Goal: Task Accomplishment & Management: Manage account settings

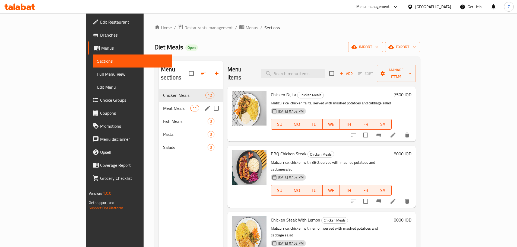
click at [159, 105] on div "Meat Meals 11" at bounding box center [191, 108] width 64 height 13
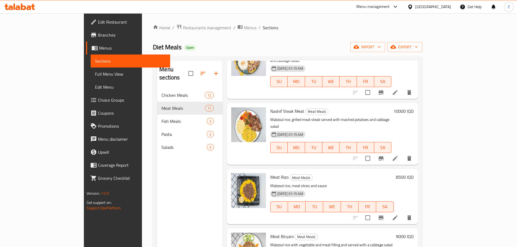
scroll to position [419, 0]
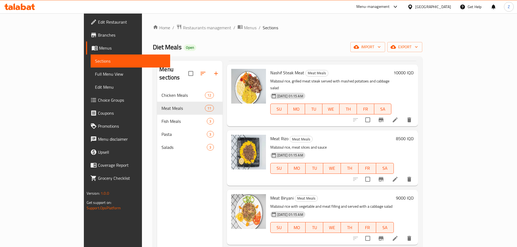
click at [414, 194] on h6 "9000 IQD" at bounding box center [405, 198] width 18 height 8
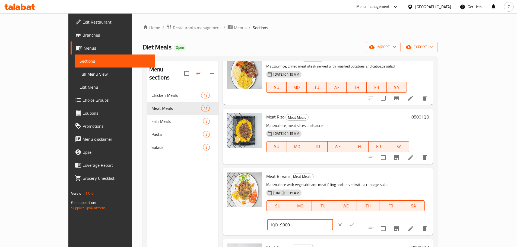
drag, startPoint x: 420, startPoint y: 145, endPoint x: 416, endPoint y: 146, distance: 4.7
click at [333, 220] on div "IQD 9000 ​" at bounding box center [300, 225] width 65 height 11
type input "11000"
click at [355, 222] on icon "ok" at bounding box center [352, 224] width 5 height 5
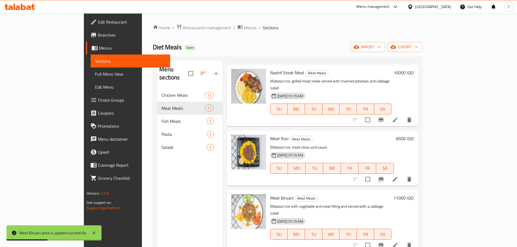
click at [414, 135] on h6 "8500 IQD" at bounding box center [405, 139] width 18 height 8
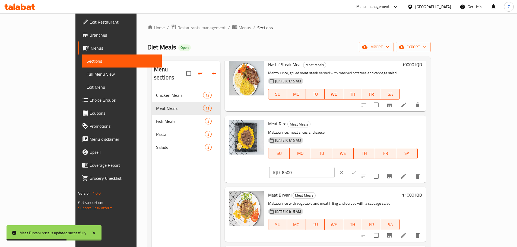
click at [335, 167] on input "8500" at bounding box center [308, 172] width 53 height 11
type input "10000"
click at [357, 170] on icon "ok" at bounding box center [353, 172] width 5 height 5
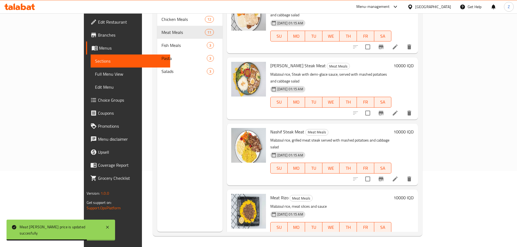
scroll to position [283, 0]
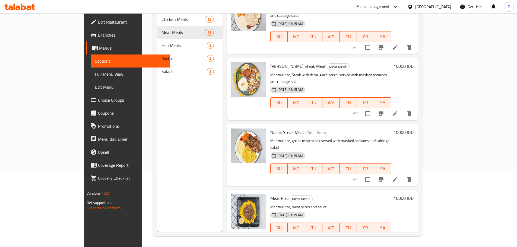
click at [414, 129] on h6 "10000 IQD" at bounding box center [404, 133] width 20 height 8
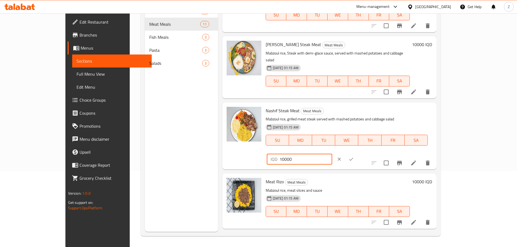
click at [332, 154] on input "10000" at bounding box center [306, 159] width 53 height 11
type input "12000"
drag, startPoint x: 486, startPoint y: 85, endPoint x: 474, endPoint y: 95, distance: 16.0
click at [354, 157] on icon "ok" at bounding box center [351, 159] width 5 height 5
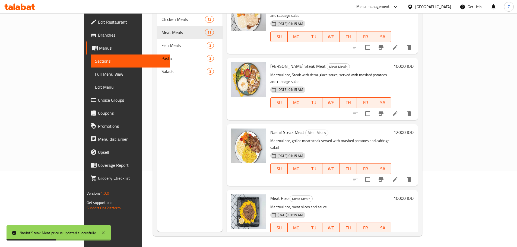
scroll to position [256, 0]
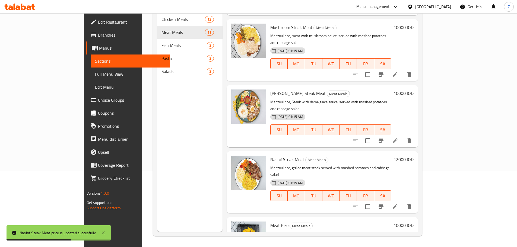
click at [414, 90] on h6 "10000 IQD" at bounding box center [404, 94] width 20 height 8
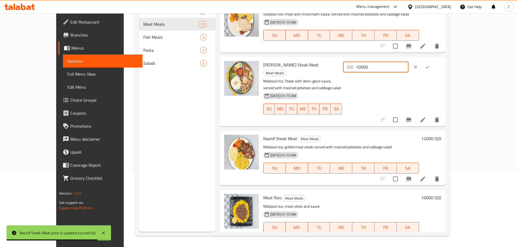
click at [409, 62] on input "10000" at bounding box center [382, 67] width 53 height 11
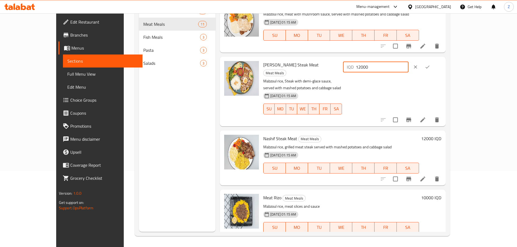
type input "12000"
click at [434, 61] on button "ok" at bounding box center [428, 67] width 12 height 12
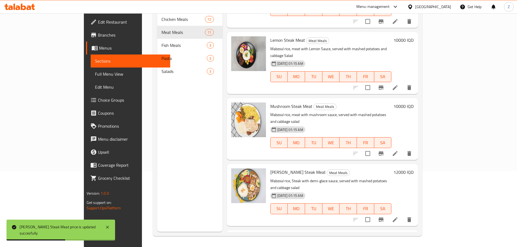
scroll to position [174, 0]
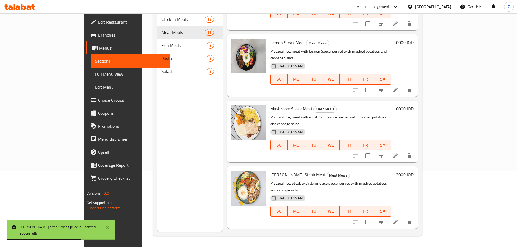
click at [414, 105] on h6 "10000 IQD" at bounding box center [404, 109] width 20 height 8
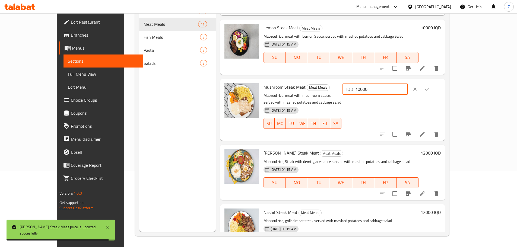
drag, startPoint x: 421, startPoint y: 77, endPoint x: 425, endPoint y: 79, distance: 4.3
click at [408, 84] on input "10000" at bounding box center [382, 89] width 53 height 11
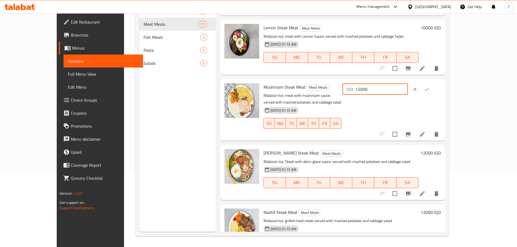
type input "12000"
click at [433, 83] on div at bounding box center [421, 89] width 24 height 12
click at [433, 83] on button "ok" at bounding box center [427, 89] width 12 height 12
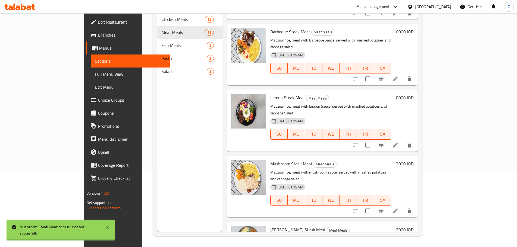
scroll to position [93, 0]
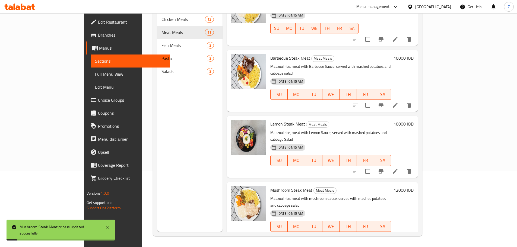
click at [414, 120] on h6 "10000 IQD" at bounding box center [404, 124] width 20 height 8
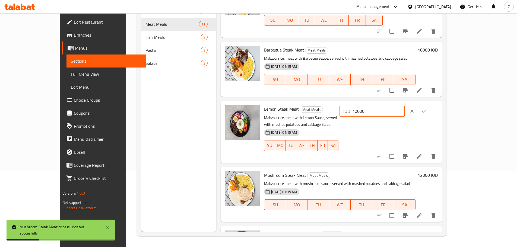
click at [405, 106] on input "10000" at bounding box center [379, 111] width 53 height 11
type input "12000"
click at [427, 109] on icon "ok" at bounding box center [424, 111] width 5 height 5
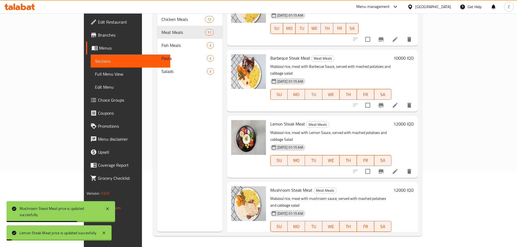
scroll to position [39, 0]
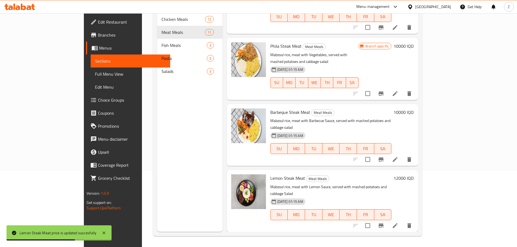
click at [414, 109] on h6 "10000 IQD" at bounding box center [404, 113] width 20 height 8
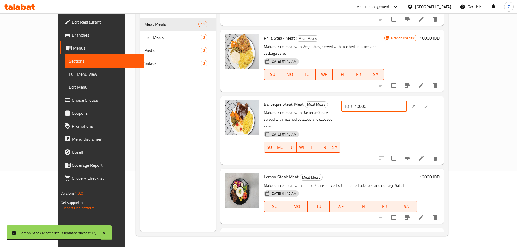
drag, startPoint x: 425, startPoint y: 93, endPoint x: 421, endPoint y: 93, distance: 3.3
click at [407, 101] on input "10000" at bounding box center [380, 106] width 53 height 11
type input "12000"
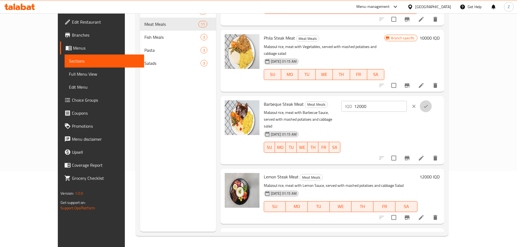
click at [432, 101] on button "ok" at bounding box center [426, 107] width 12 height 12
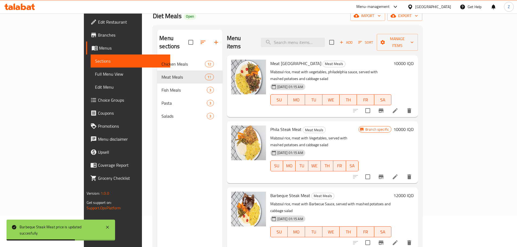
scroll to position [22, 0]
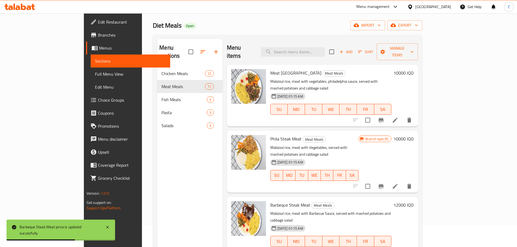
click at [414, 98] on div "10000 IQD" at bounding box center [403, 95] width 22 height 53
click at [414, 135] on h6 "10000 IQD" at bounding box center [404, 139] width 20 height 8
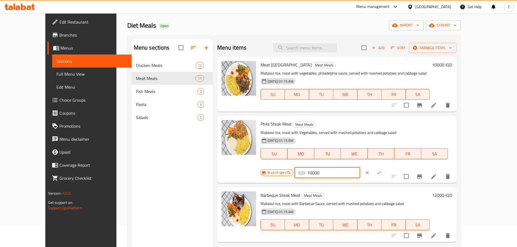
drag, startPoint x: 425, startPoint y: 126, endPoint x: 422, endPoint y: 127, distance: 2.8
click at [360, 168] on input "10000" at bounding box center [333, 173] width 53 height 11
type input "12000"
click at [385, 167] on button "ok" at bounding box center [379, 173] width 12 height 12
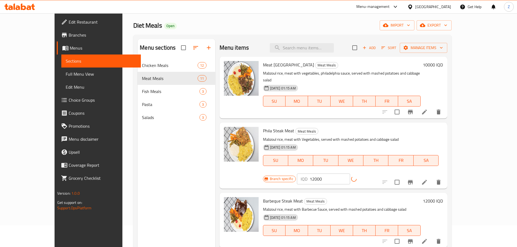
click at [413, 180] on icon "Branch-specific-item" at bounding box center [410, 182] width 5 height 4
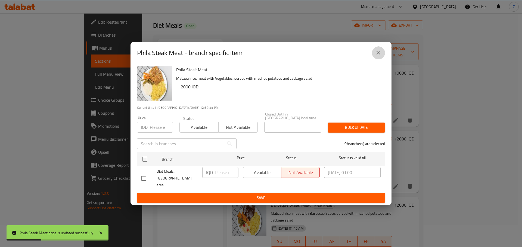
click at [378, 56] on icon "close" at bounding box center [378, 53] width 7 height 7
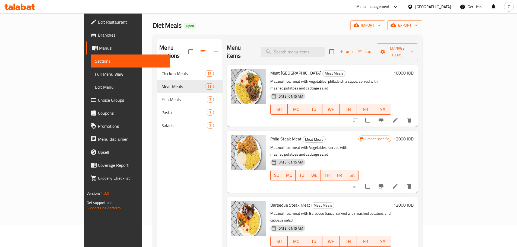
scroll to position [0, 0]
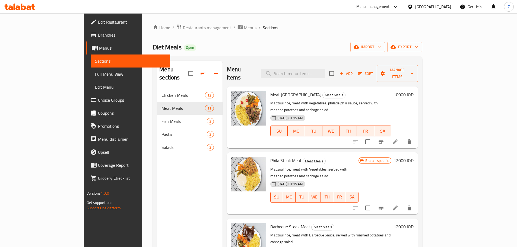
click at [416, 89] on div "Meat Philadelphia Meat Meals Mabzoul rice, meat with vegetables, philadelphia s…" at bounding box center [342, 118] width 148 height 58
click at [414, 91] on h6 "10000 IQD" at bounding box center [404, 95] width 20 height 8
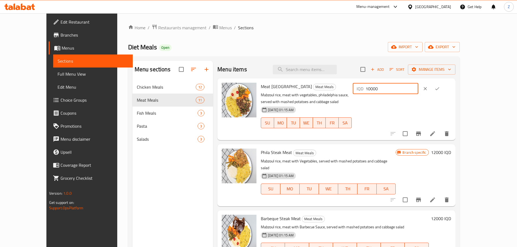
click at [419, 90] on input "10000" at bounding box center [392, 88] width 53 height 11
type input "12000"
click at [440, 89] on icon "ok" at bounding box center [437, 88] width 5 height 5
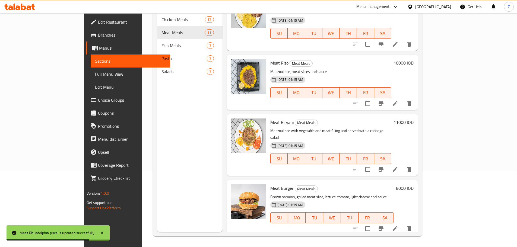
scroll to position [76, 0]
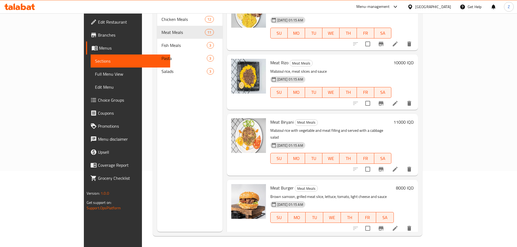
click at [414, 244] on h6 "8000 IQD" at bounding box center [405, 248] width 18 height 8
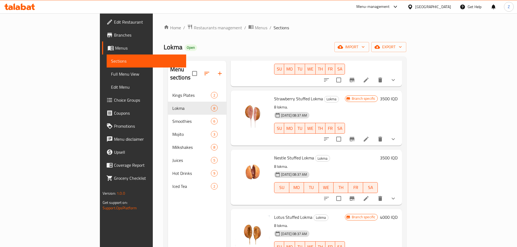
scroll to position [76, 0]
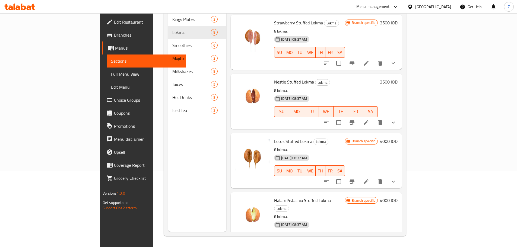
click at [400, 116] on button "show more" at bounding box center [393, 122] width 13 height 13
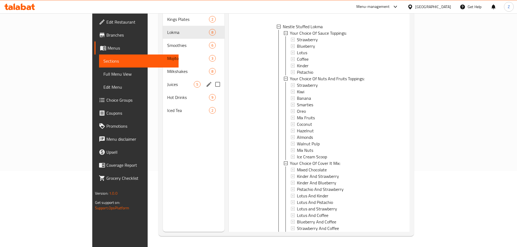
scroll to position [0, 0]
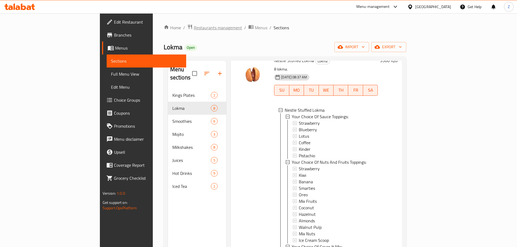
click at [194, 28] on span "Restaurants management" at bounding box center [218, 27] width 48 height 7
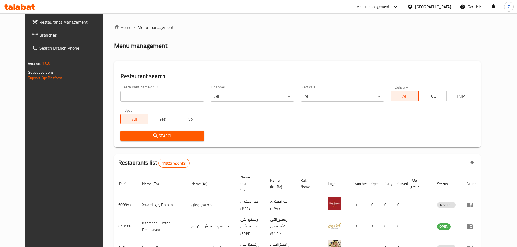
click at [168, 96] on div "Home / Menu management Menu management Restaurant search Restaurant name or ID …" at bounding box center [297, 211] width 367 height 374
click at [168, 96] on input "search" at bounding box center [163, 96] width 84 height 11
paste input "684692"
type input "684692"
click at [155, 141] on button "Search" at bounding box center [163, 136] width 84 height 10
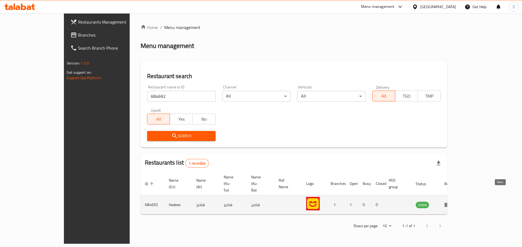
click at [450, 203] on icon "enhanced table" at bounding box center [447, 205] width 6 height 5
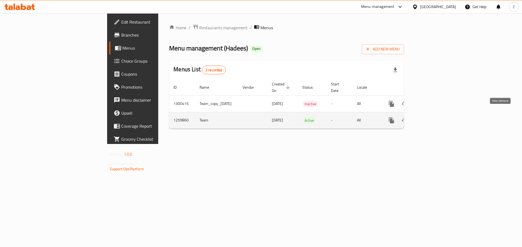
click at [434, 117] on icon "enhanced table" at bounding box center [430, 120] width 7 height 7
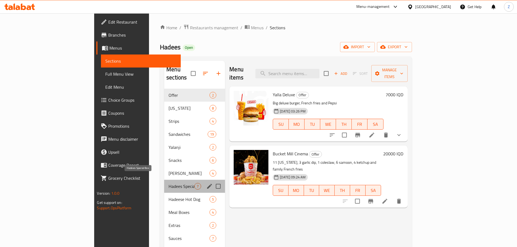
click at [169, 183] on span "Hadees Special Box" at bounding box center [182, 186] width 26 height 7
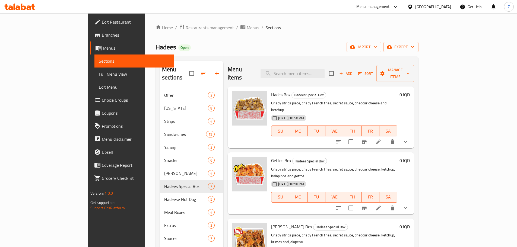
scroll to position [109, 0]
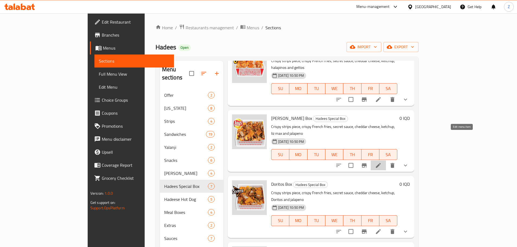
click at [381, 163] on icon at bounding box center [378, 165] width 5 height 5
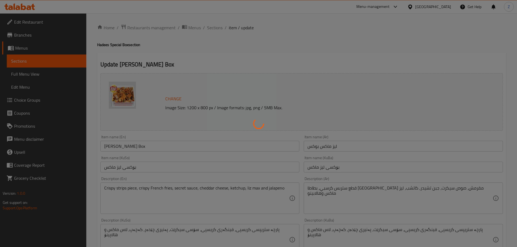
type input "الإضافات:"
type input "زیادە:"
type input "0"
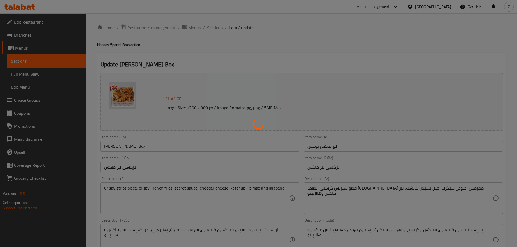
type input "الإضافات:"
type input "زیادە:"
type input "0"
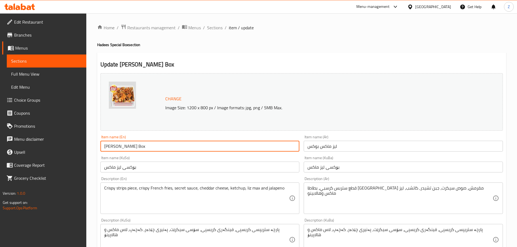
drag, startPoint x: 109, startPoint y: 149, endPoint x: 106, endPoint y: 149, distance: 3.3
click at [106, 149] on input "Liz Max Box" at bounding box center [200, 146] width 199 height 11
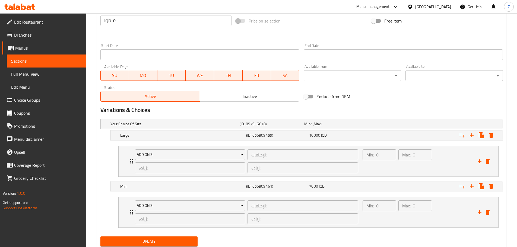
type input "Lays Max Box"
click at [152, 240] on span "Update" at bounding box center [149, 241] width 89 height 7
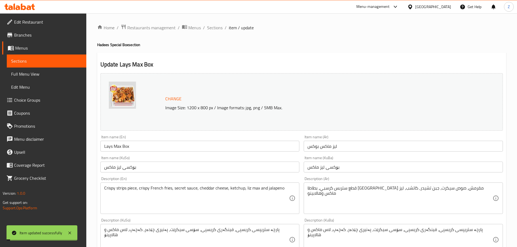
click at [215, 28] on span "Sections" at bounding box center [214, 27] width 15 height 7
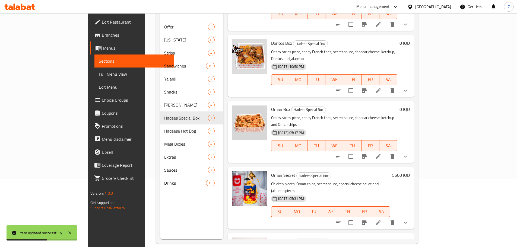
scroll to position [76, 0]
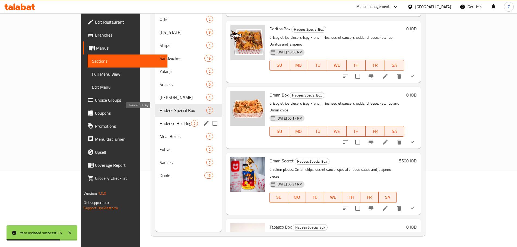
click at [160, 120] on span "Hadeese Hot Dog" at bounding box center [175, 123] width 31 height 7
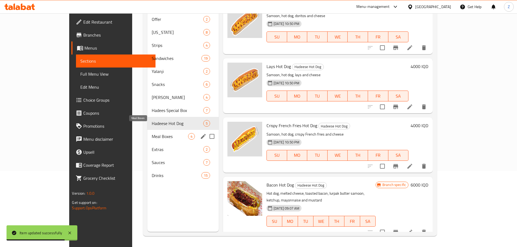
click at [152, 133] on span "Meal Boxes" at bounding box center [170, 136] width 36 height 7
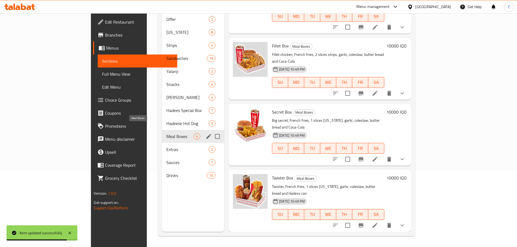
scroll to position [4, 0]
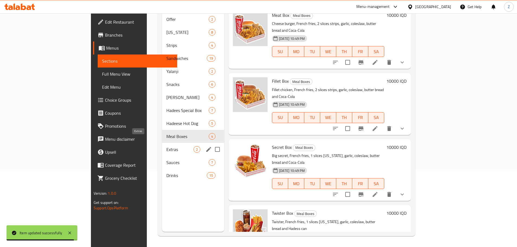
click at [167, 146] on span "Extras" at bounding box center [180, 149] width 27 height 7
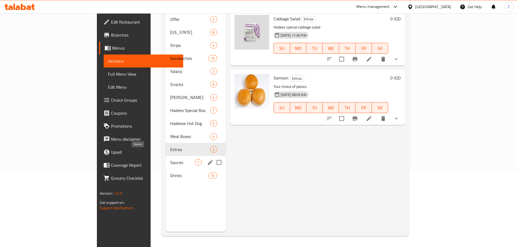
click at [170, 159] on span "Sauces" at bounding box center [182, 162] width 25 height 7
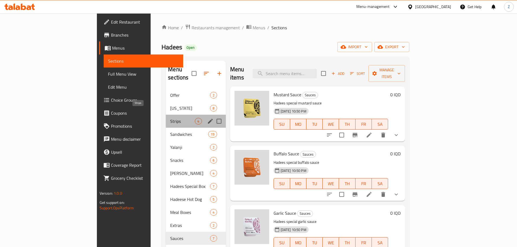
click at [170, 118] on span "Strips" at bounding box center [182, 121] width 25 height 7
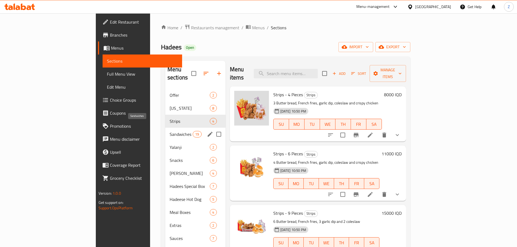
click at [170, 131] on span "Sandwiches" at bounding box center [181, 134] width 23 height 7
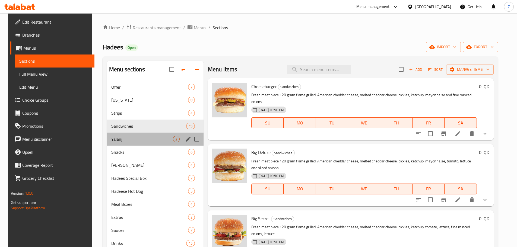
click at [130, 143] on div "Yalanji 2" at bounding box center [155, 139] width 97 height 13
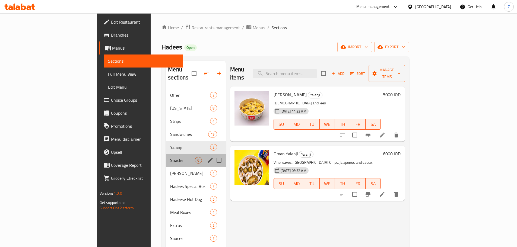
click at [166, 156] on div "Snacks 6" at bounding box center [196, 160] width 60 height 13
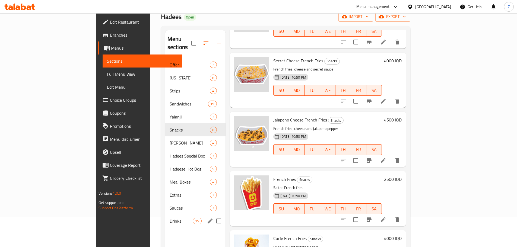
scroll to position [76, 0]
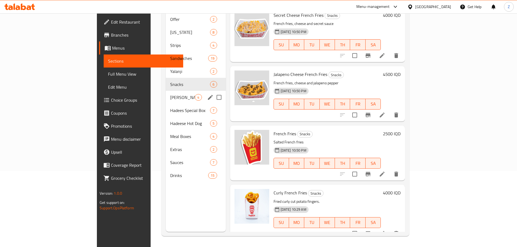
click at [166, 94] on div "Hadees Rizo 4" at bounding box center [196, 97] width 60 height 13
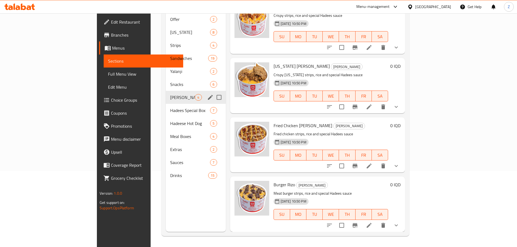
scroll to position [4, 0]
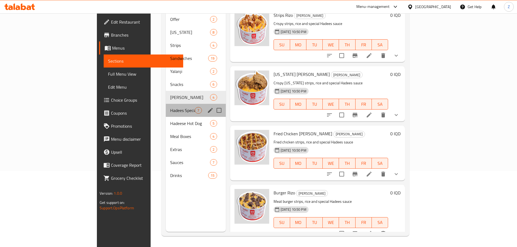
click at [166, 108] on div "Hadees Special Box 7" at bounding box center [196, 110] width 60 height 13
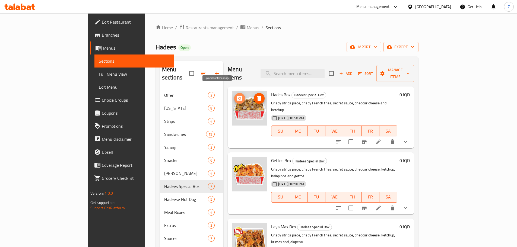
click at [237, 96] on icon "upload picture" at bounding box center [239, 98] width 5 height 5
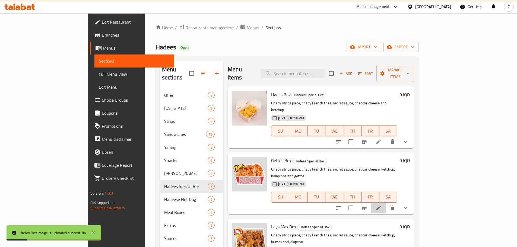
click at [386, 203] on li at bounding box center [378, 208] width 15 height 10
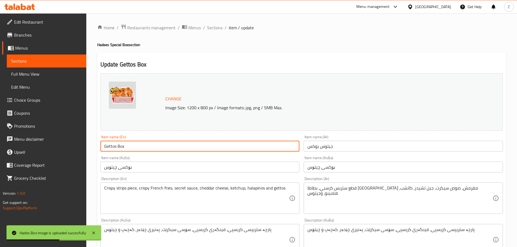
drag, startPoint x: 111, startPoint y: 149, endPoint x: 84, endPoint y: 145, distance: 27.4
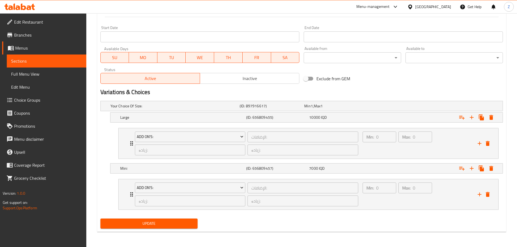
type input "Cheetos Box"
click at [147, 228] on button "Update" at bounding box center [150, 224] width 98 height 10
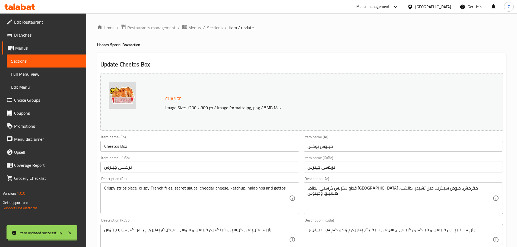
click at [210, 26] on span "Sections" at bounding box center [214, 27] width 15 height 7
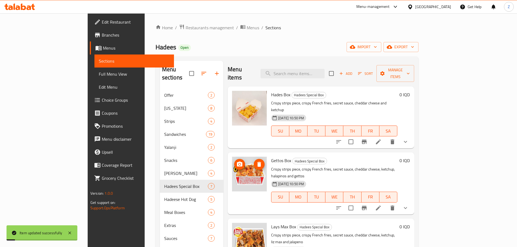
click at [237, 162] on icon "upload picture" at bounding box center [239, 164] width 5 height 5
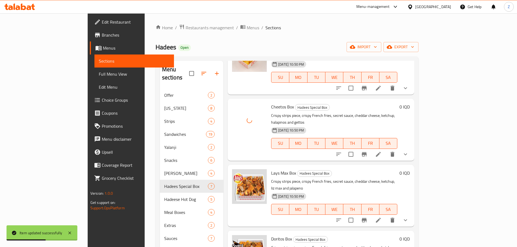
scroll to position [54, 0]
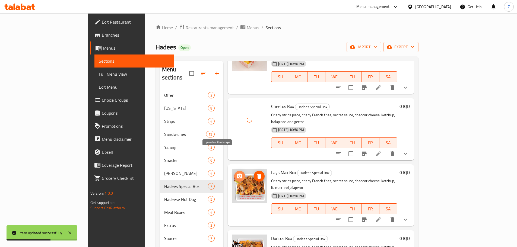
click at [234, 173] on span "upload picture" at bounding box center [239, 176] width 11 height 7
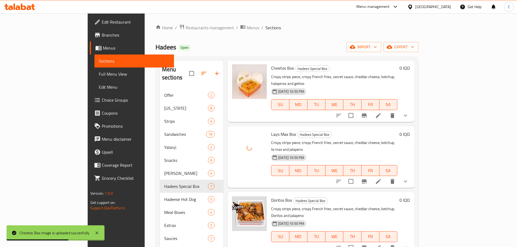
scroll to position [136, 0]
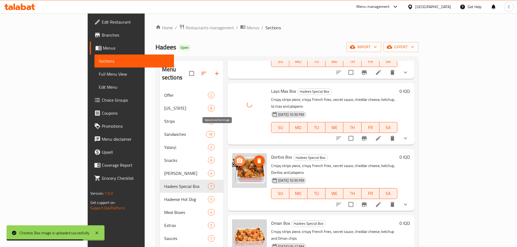
click at [237, 158] on icon "upload picture" at bounding box center [239, 160] width 5 height 5
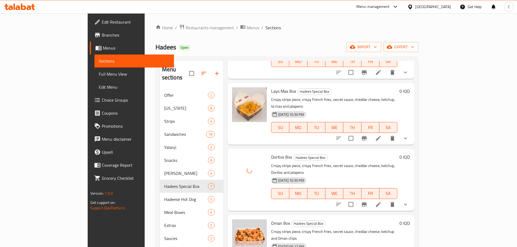
scroll to position [181, 0]
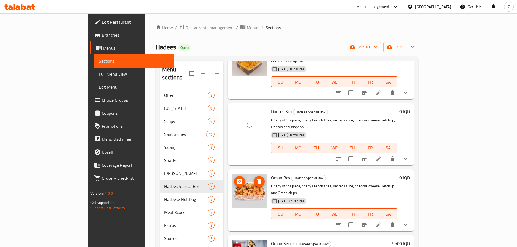
click at [232, 174] on img at bounding box center [249, 191] width 35 height 35
click at [239, 181] on circle "upload picture" at bounding box center [240, 182] width 2 height 2
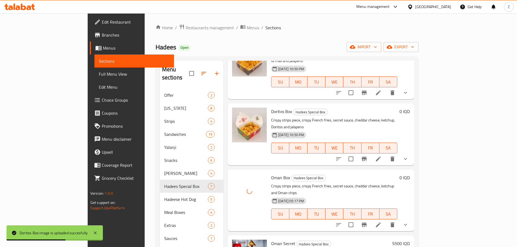
scroll to position [54, 0]
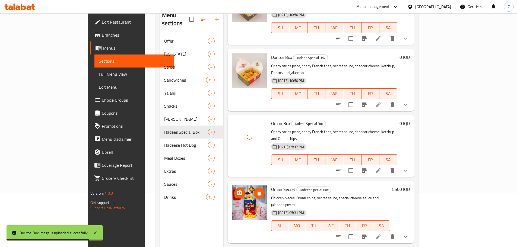
click at [232, 186] on img at bounding box center [249, 203] width 35 height 35
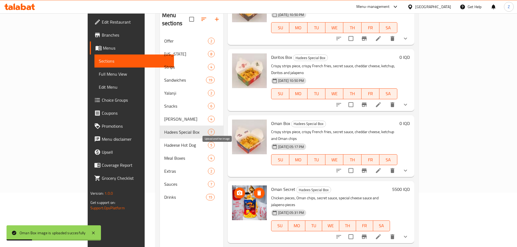
click at [237, 191] on icon "upload picture" at bounding box center [239, 193] width 5 height 5
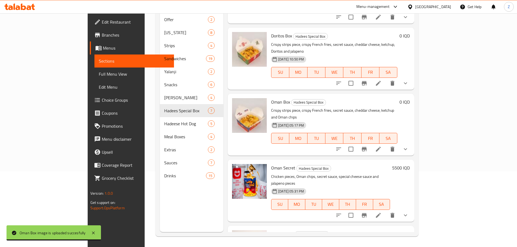
scroll to position [76, 0]
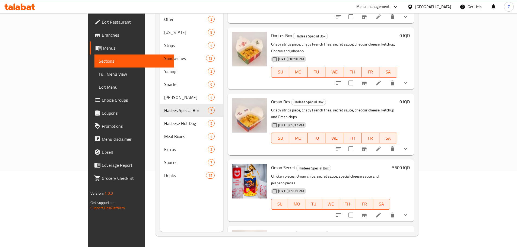
click at [234, 235] on span "upload picture" at bounding box center [239, 238] width 11 height 7
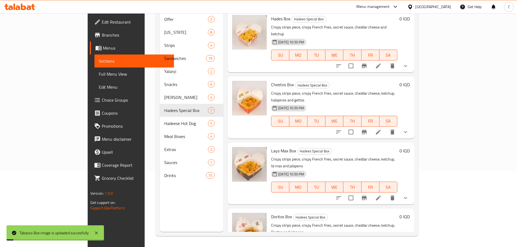
scroll to position [0, 0]
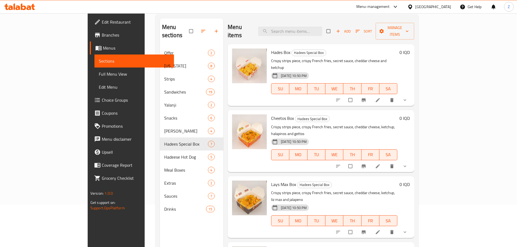
scroll to position [76, 0]
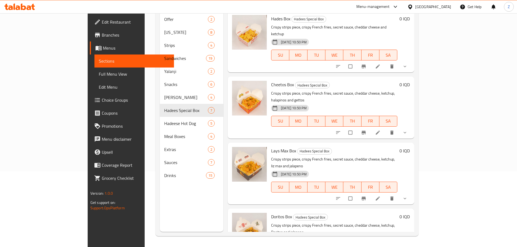
click at [280, 156] on p "Crispy strips piece, crispy French fries, secret sauce, cheddar cheese, ketchup…" at bounding box center [334, 163] width 126 height 14
drag, startPoint x: 280, startPoint y: 136, endPoint x: 284, endPoint y: 141, distance: 6.0
click at [284, 145] on div "Lays Max Box Hadees Special Box Crispy strips piece, crispy French fries, secre…" at bounding box center [334, 174] width 131 height 58
click at [284, 169] on div "[DATE] 10:50 PM" at bounding box center [285, 174] width 33 height 11
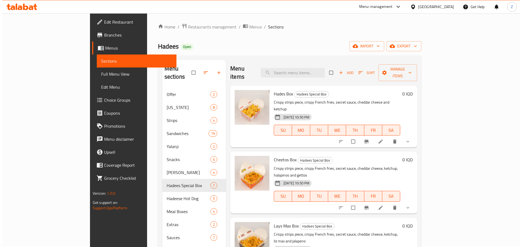
scroll to position [0, 0]
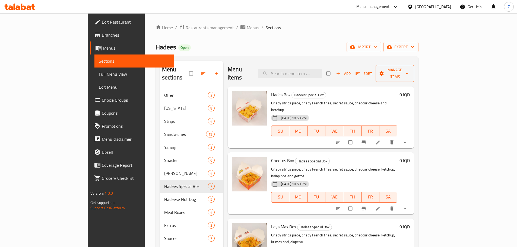
click at [410, 69] on span "Manage items" at bounding box center [395, 74] width 30 height 14
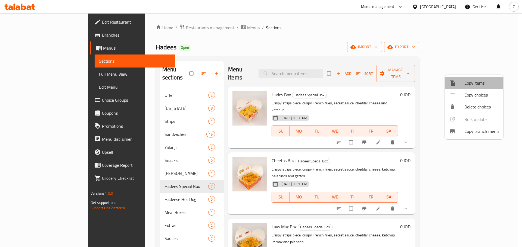
click at [475, 83] on span "Copy items" at bounding box center [481, 83] width 34 height 7
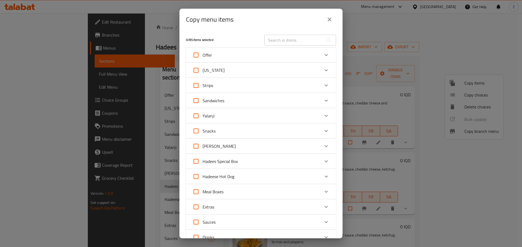
click at [241, 164] on div "Hadees Special Box" at bounding box center [255, 161] width 127 height 13
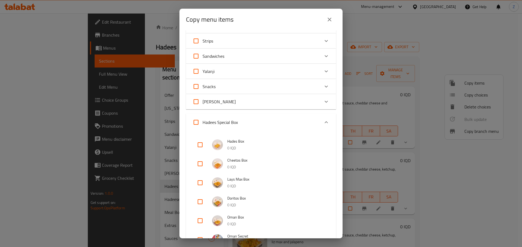
scroll to position [54, 0]
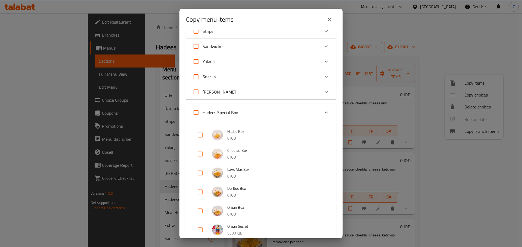
click at [202, 156] on input "checkbox" at bounding box center [199, 154] width 13 height 13
checkbox input "true"
click at [278, 109] on div "Hadees Special Box" at bounding box center [255, 112] width 127 height 13
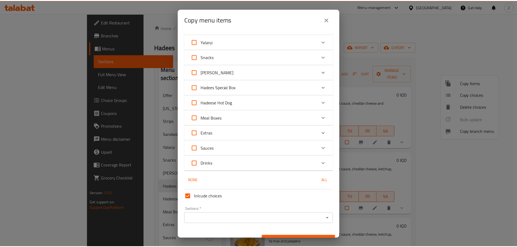
scroll to position [85, 0]
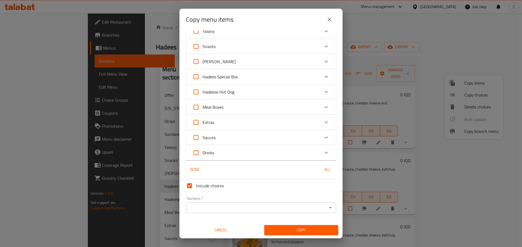
click at [321, 207] on div "Sections *" at bounding box center [261, 208] width 150 height 11
click at [327, 210] on icon "Open" at bounding box center [330, 208] width 7 height 7
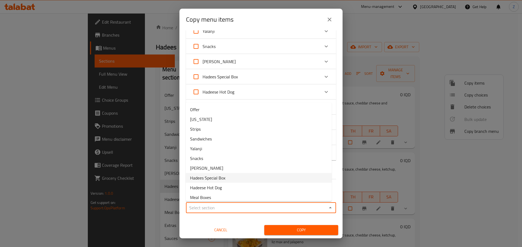
click at [243, 175] on li "Hadees Special Box" at bounding box center [259, 178] width 146 height 10
type input "Hadees Special Box"
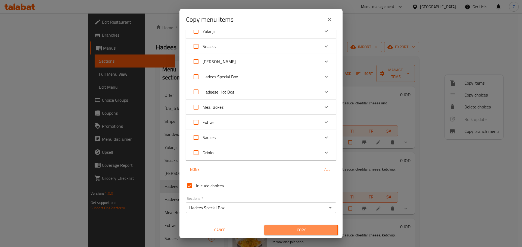
click at [296, 231] on span "Copy" at bounding box center [300, 230] width 65 height 7
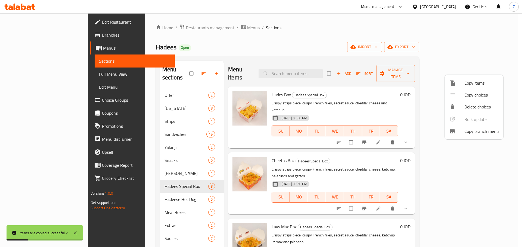
click at [367, 202] on div at bounding box center [261, 123] width 522 height 247
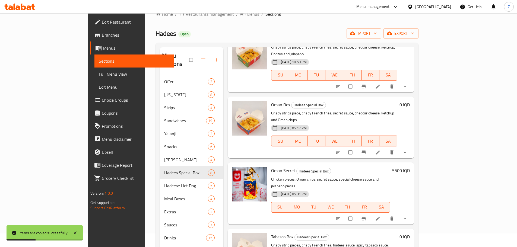
scroll to position [76, 0]
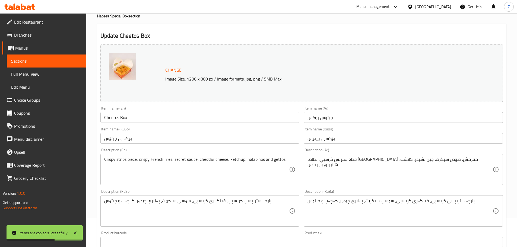
scroll to position [190, 0]
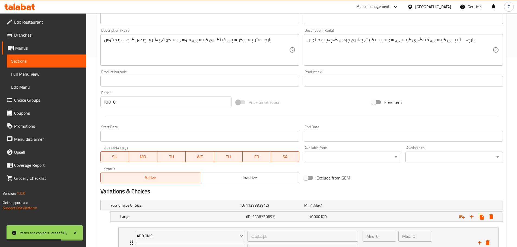
click at [246, 181] on span "Inactive" at bounding box center [249, 178] width 95 height 8
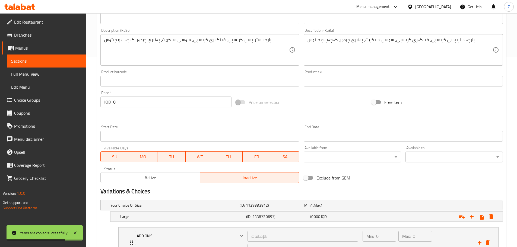
scroll to position [290, 0]
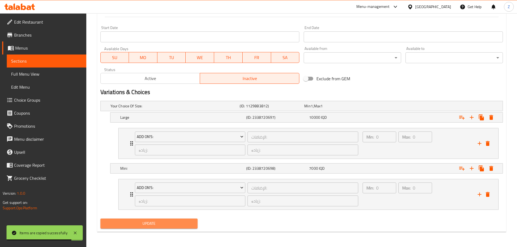
click at [187, 226] on span "Update" at bounding box center [149, 224] width 89 height 7
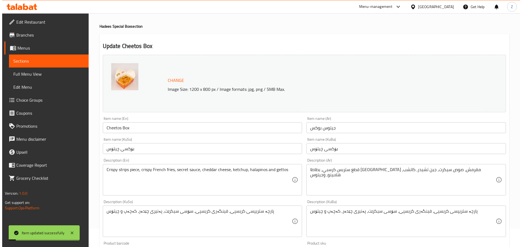
scroll to position [0, 0]
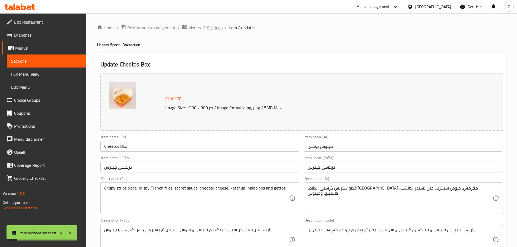
click at [207, 30] on span "Sections" at bounding box center [214, 27] width 15 height 7
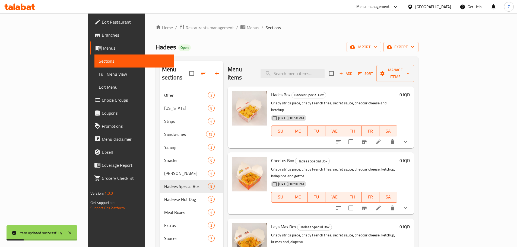
click at [414, 65] on div "Add Sort Manage items" at bounding box center [371, 73] width 85 height 17
click at [410, 67] on span "Manage items" at bounding box center [395, 74] width 29 height 14
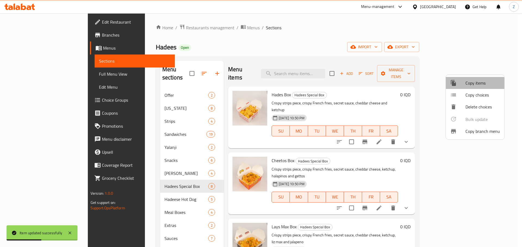
click at [471, 84] on span "Copy items" at bounding box center [482, 83] width 34 height 7
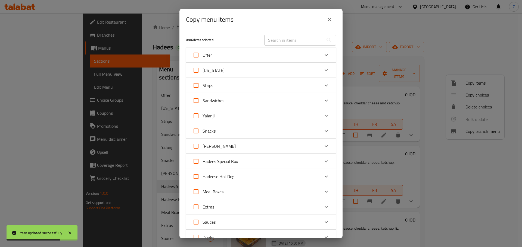
click at [286, 160] on div "Hadees Special Box" at bounding box center [255, 161] width 127 height 13
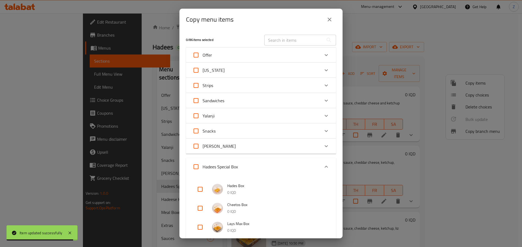
click at [259, 169] on div "Hadees Special Box" at bounding box center [255, 167] width 127 height 13
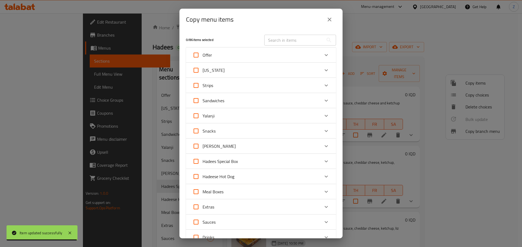
click at [253, 150] on div "[PERSON_NAME]" at bounding box center [255, 146] width 127 height 13
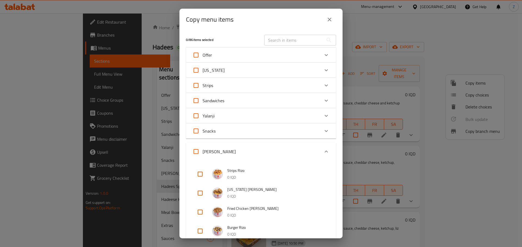
click at [253, 150] on div "[PERSON_NAME]" at bounding box center [255, 151] width 127 height 13
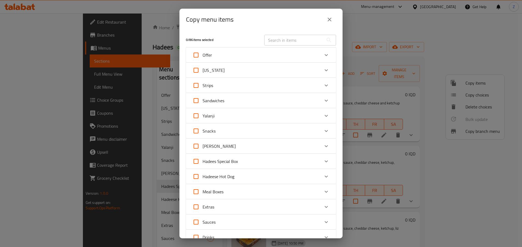
click at [253, 167] on div "Hadees Special Box" at bounding box center [255, 161] width 127 height 13
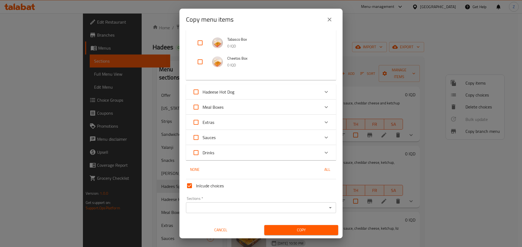
scroll to position [206, 0]
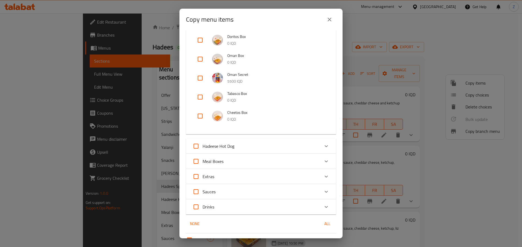
click at [205, 117] on input "checkbox" at bounding box center [199, 116] width 13 height 13
checkbox input "true"
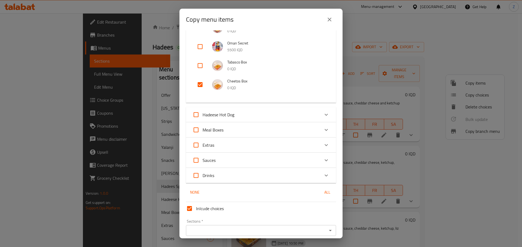
scroll to position [261, 0]
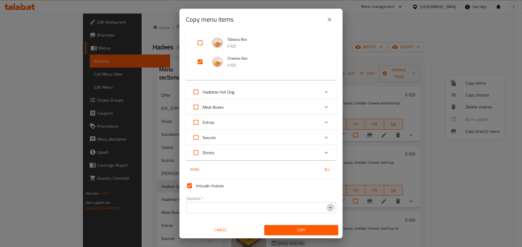
click at [327, 209] on icon "Open" at bounding box center [330, 208] width 7 height 7
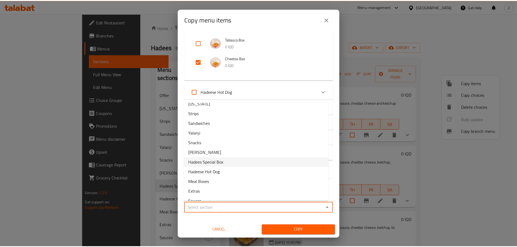
scroll to position [33, 0]
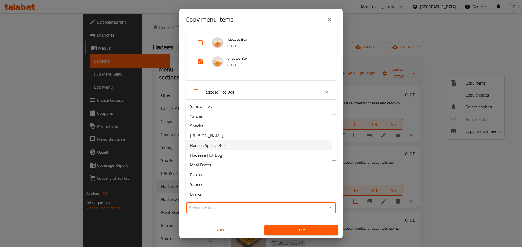
click at [242, 149] on li "Hadees Special Box" at bounding box center [259, 146] width 146 height 10
type input "Hadees Special Box"
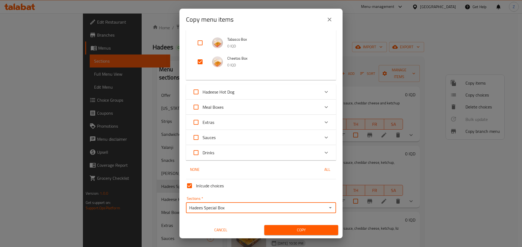
click at [278, 230] on span "Copy" at bounding box center [300, 230] width 65 height 7
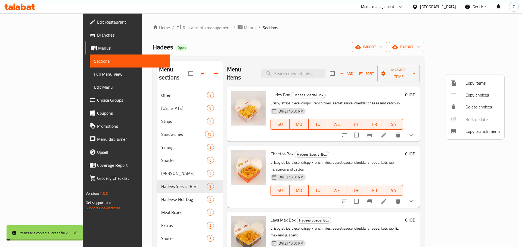
click at [410, 204] on div at bounding box center [261, 123] width 522 height 247
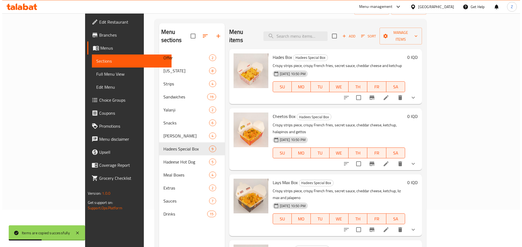
scroll to position [0, 0]
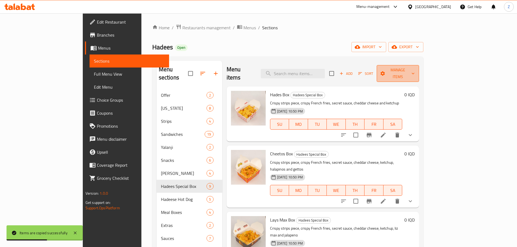
click at [415, 71] on span "Manage items" at bounding box center [398, 74] width 34 height 14
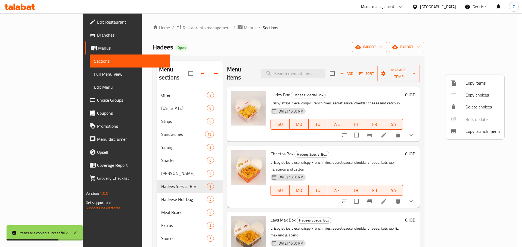
click at [470, 99] on li "Copy choices" at bounding box center [474, 95] width 58 height 12
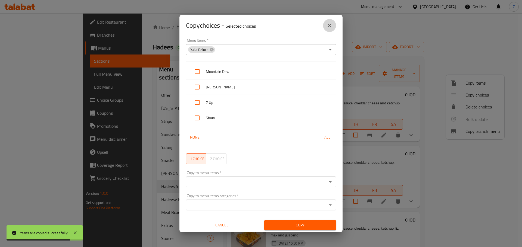
click at [330, 24] on icon "close" at bounding box center [329, 25] width 7 height 7
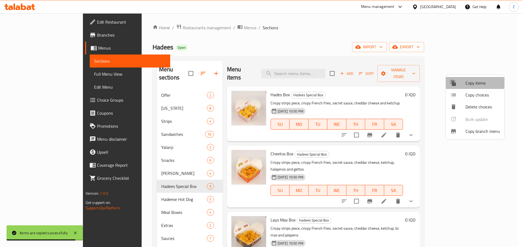
click at [472, 83] on span "Copy items" at bounding box center [482, 83] width 34 height 7
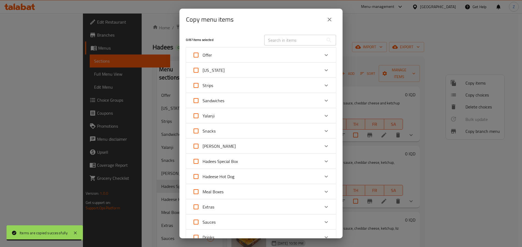
scroll to position [85, 0]
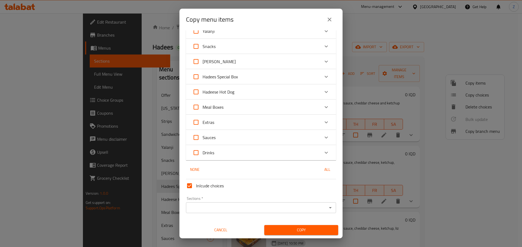
click at [249, 79] on div "Hadees Special Box" at bounding box center [255, 76] width 127 height 13
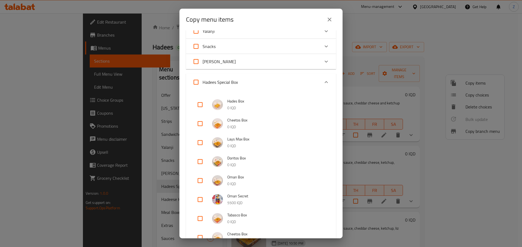
scroll to position [248, 0]
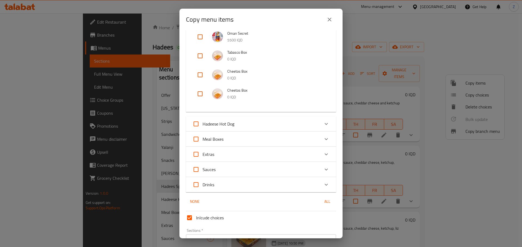
click at [199, 92] on input "checkbox" at bounding box center [199, 93] width 13 height 13
checkbox input "true"
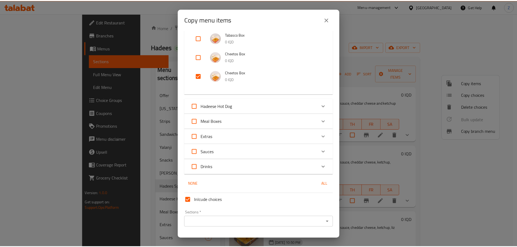
scroll to position [280, 0]
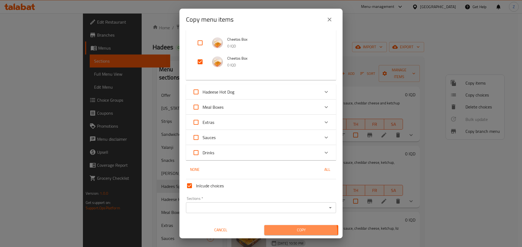
click at [288, 234] on span "Copy" at bounding box center [300, 230] width 65 height 7
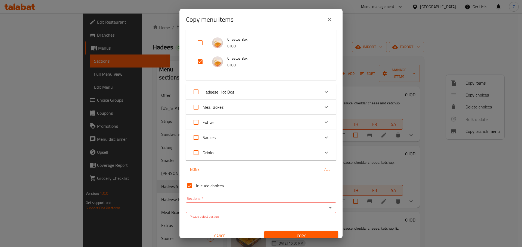
click at [299, 215] on p "Please select section" at bounding box center [261, 217] width 142 height 5
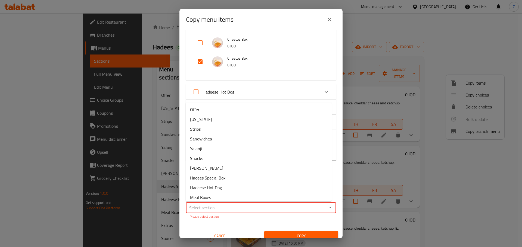
click at [299, 210] on input "Sections   *" at bounding box center [256, 208] width 138 height 8
click at [230, 178] on li "Hadees Special Box" at bounding box center [259, 178] width 146 height 10
type input "Hadees Special Box"
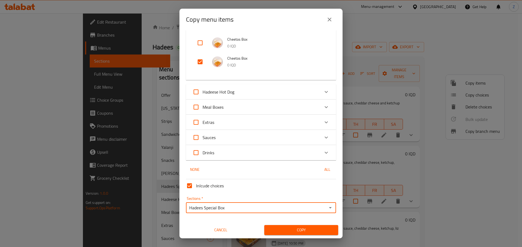
click at [287, 233] on span "Copy" at bounding box center [300, 230] width 65 height 7
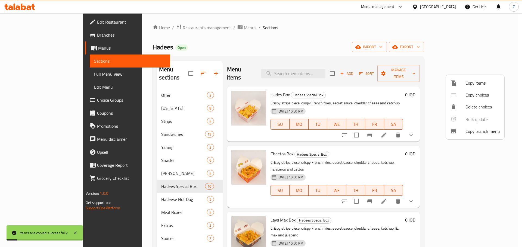
click at [412, 214] on div at bounding box center [261, 123] width 522 height 247
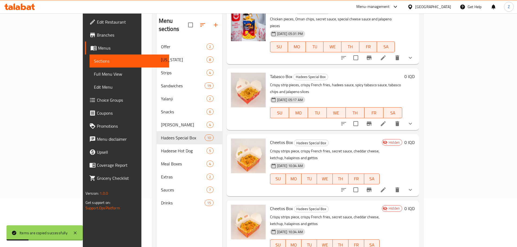
scroll to position [76, 0]
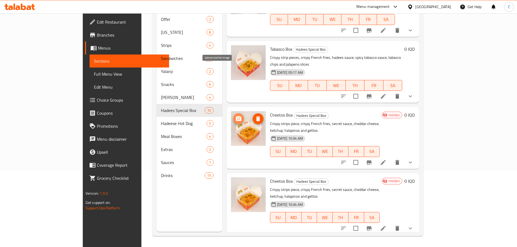
click at [235, 116] on icon "upload picture" at bounding box center [238, 119] width 7 height 7
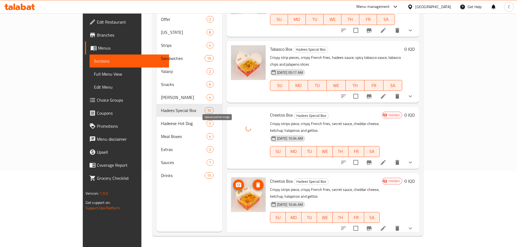
click at [235, 182] on icon "upload picture" at bounding box center [238, 185] width 7 height 7
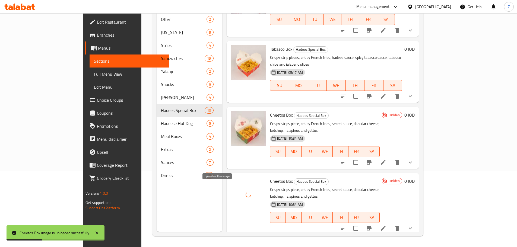
click at [235, 247] on icon "upload picture" at bounding box center [238, 251] width 7 height 7
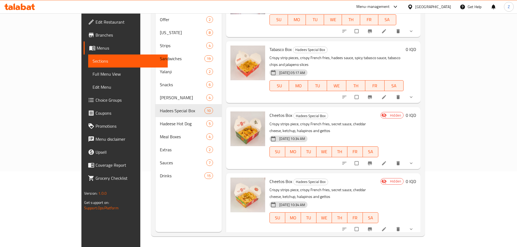
scroll to position [76, 0]
click at [392, 159] on li at bounding box center [384, 163] width 15 height 9
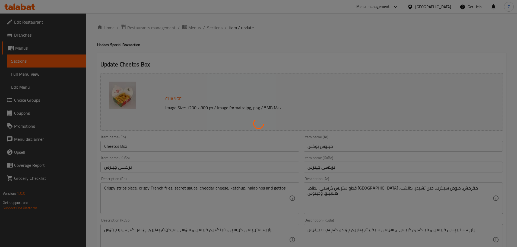
click at [359, 146] on div at bounding box center [258, 123] width 517 height 247
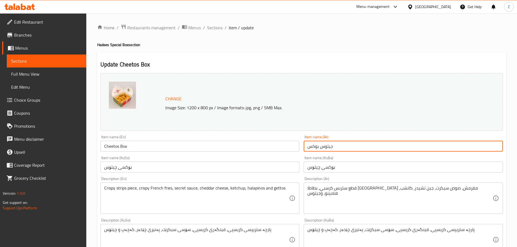
drag, startPoint x: 341, startPoint y: 149, endPoint x: 320, endPoint y: 153, distance: 21.3
click at [320, 153] on div "Item name (Ar) جيتوس بوكس Item name (Ar)" at bounding box center [404, 143] width 204 height 21
type input "تاكو بوكس"
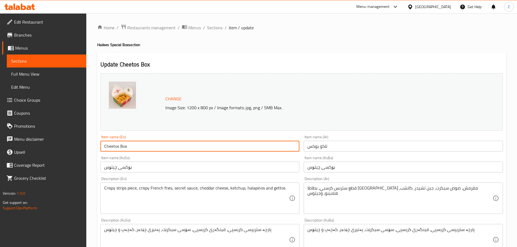
drag, startPoint x: 118, startPoint y: 151, endPoint x: 85, endPoint y: 148, distance: 33.8
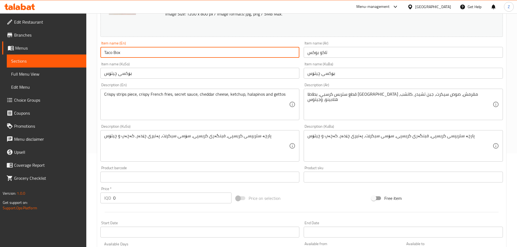
scroll to position [81, 0]
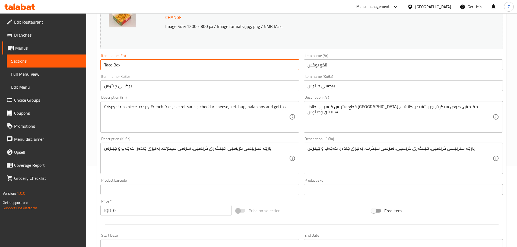
type input "Taco Box"
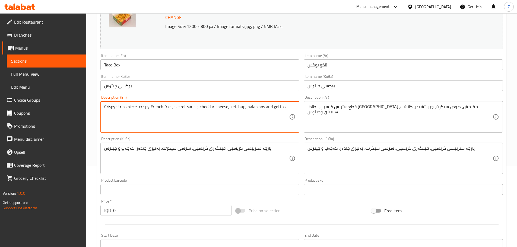
drag, startPoint x: 272, startPoint y: 111, endPoint x: 284, endPoint y: 114, distance: 11.5
type textarea "Crispy strips piece, crispy French fries, secret sauce, cheddar cheese, ketchup…"
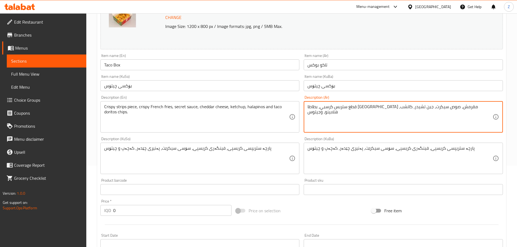
drag, startPoint x: 321, startPoint y: 108, endPoint x: 302, endPoint y: 112, distance: 18.8
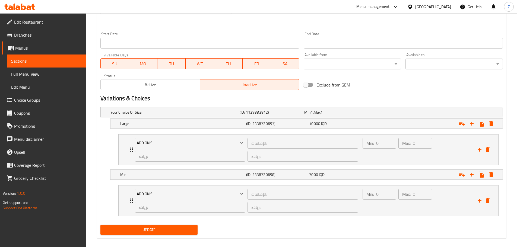
scroll to position [290, 0]
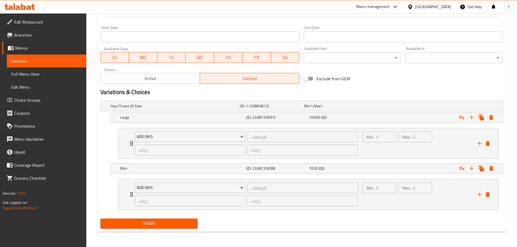
type textarea "قطع ستربس كرسبي، بطاطا مقلية مقرمش، صوص سيكرت، جبن تشيدر، كاتشب، هلابينو، و تاك…"
click at [146, 221] on span "Update" at bounding box center [149, 224] width 89 height 7
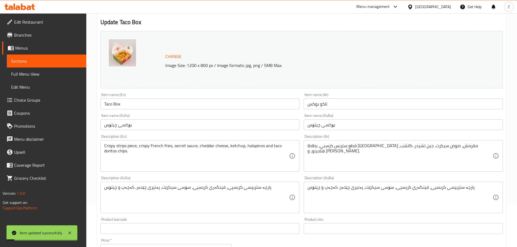
scroll to position [0, 0]
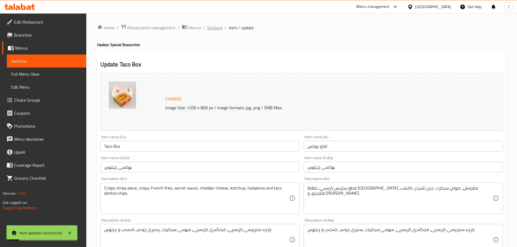
click at [215, 30] on span "Sections" at bounding box center [214, 27] width 15 height 7
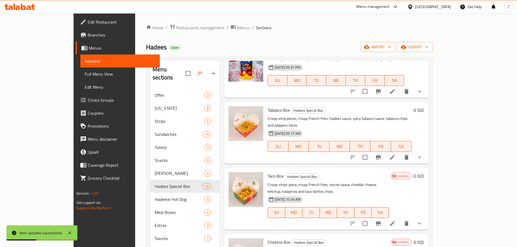
scroll to position [76, 0]
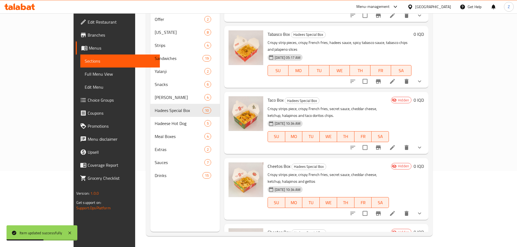
click at [395, 145] on icon at bounding box center [392, 147] width 5 height 5
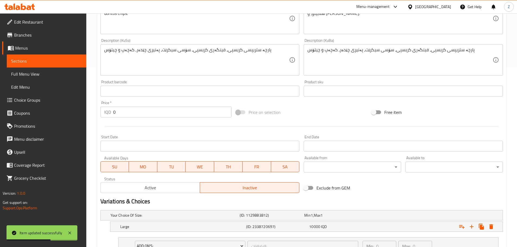
scroll to position [290, 0]
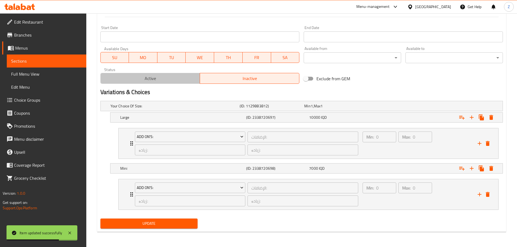
click at [179, 84] on button "Active" at bounding box center [151, 78] width 100 height 11
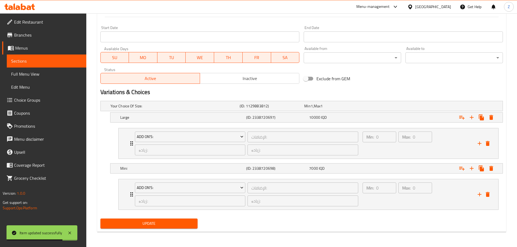
click at [155, 218] on div "Update" at bounding box center [149, 224] width 102 height 14
click at [156, 220] on button "Update" at bounding box center [150, 224] width 98 height 10
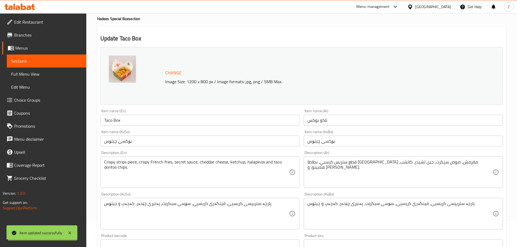
scroll to position [0, 0]
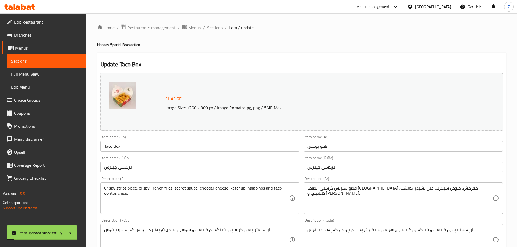
click at [219, 27] on span "Sections" at bounding box center [214, 27] width 15 height 7
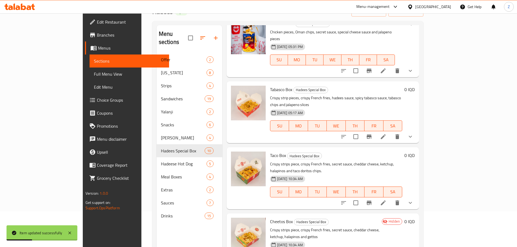
scroll to position [76, 0]
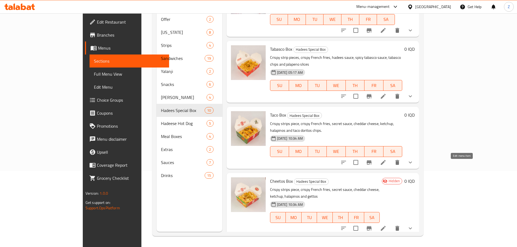
click at [387, 225] on icon at bounding box center [383, 228] width 7 height 7
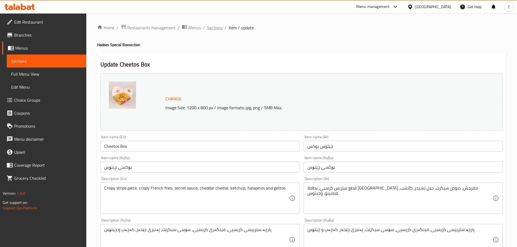
click at [211, 25] on span "Sections" at bounding box center [214, 27] width 15 height 7
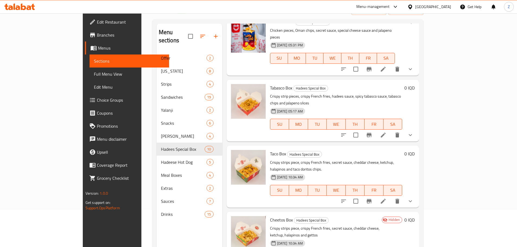
scroll to position [76, 0]
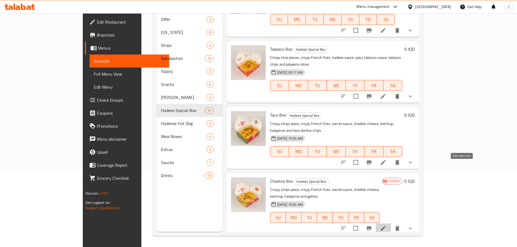
click at [386, 226] on icon at bounding box center [383, 228] width 5 height 5
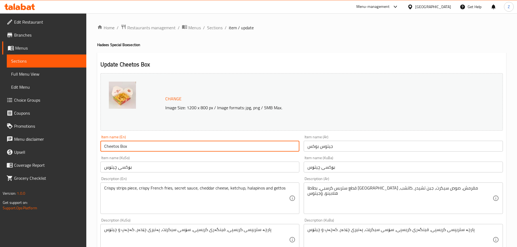
drag, startPoint x: 119, startPoint y: 147, endPoint x: 85, endPoint y: 142, distance: 34.6
type input "Sahar Box"
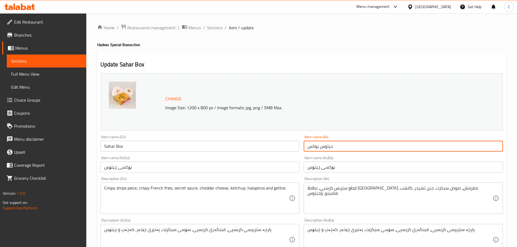
drag, startPoint x: 347, startPoint y: 146, endPoint x: 322, endPoint y: 149, distance: 25.2
click at [322, 149] on input "جيتوس بوكس" at bounding box center [403, 146] width 199 height 11
type input "صحار بوكس"
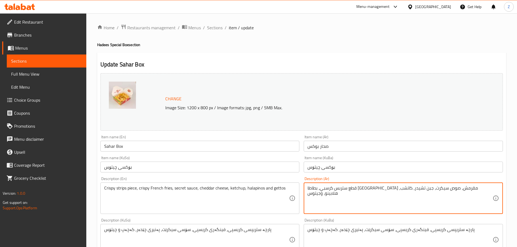
drag, startPoint x: 322, startPoint y: 190, endPoint x: 285, endPoint y: 189, distance: 36.7
type textarea "قطع ستربس كرسبي، بطاطا مقلية مقرمش، صوص سيكرت، جبن تشيدر، كاتشب، هلابينو، وصحار"
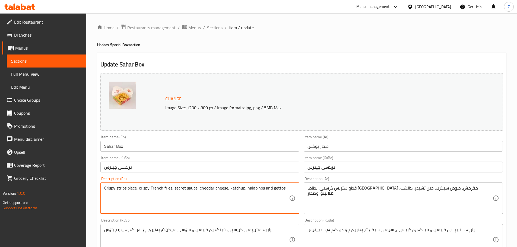
drag, startPoint x: 287, startPoint y: 188, endPoint x: 272, endPoint y: 192, distance: 15.0
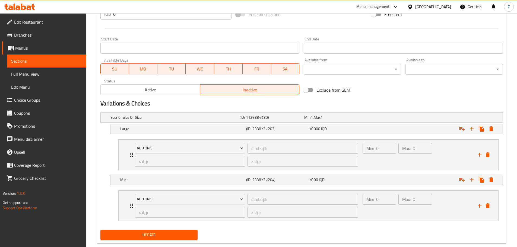
scroll to position [290, 0]
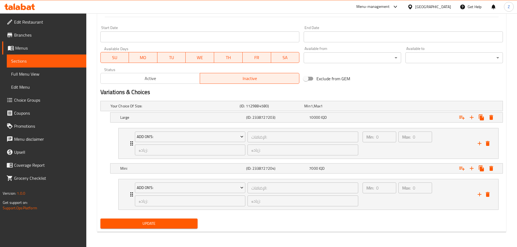
type textarea "Crispy strips piece, crispy French fries, secret sauce, cheddar cheese, ketchup…"
click at [190, 226] on span "Update" at bounding box center [149, 224] width 89 height 7
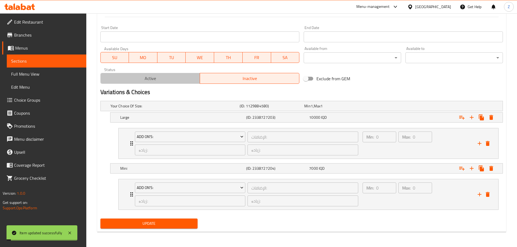
click at [150, 82] on span "Active" at bounding box center [150, 79] width 95 height 8
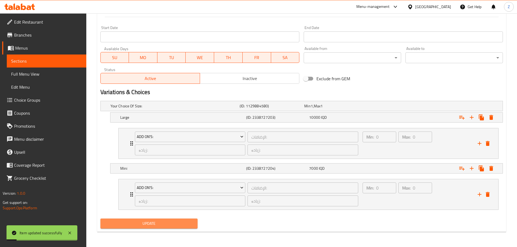
click at [178, 219] on button "Update" at bounding box center [150, 224] width 98 height 10
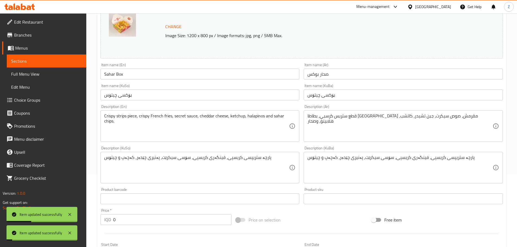
scroll to position [0, 0]
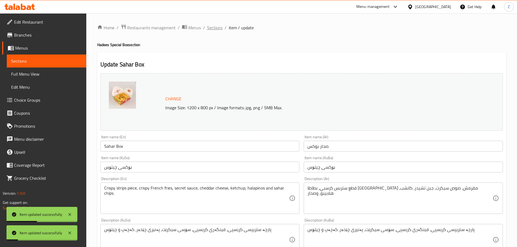
click at [215, 25] on span "Sections" at bounding box center [214, 27] width 15 height 7
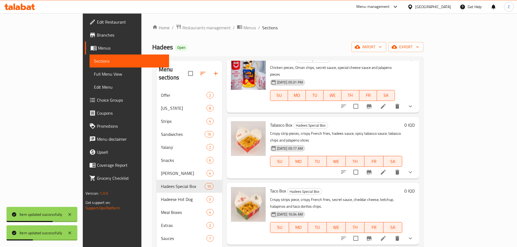
scroll to position [76, 0]
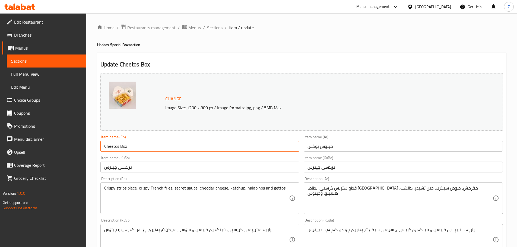
drag, startPoint x: 120, startPoint y: 148, endPoint x: 95, endPoint y: 146, distance: 24.8
type input "Salad Potatoes Box"
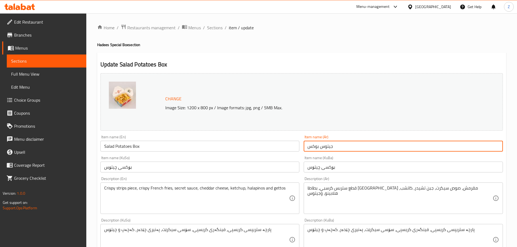
drag, startPoint x: 319, startPoint y: 147, endPoint x: 280, endPoint y: 146, distance: 39.7
click at [280, 146] on div "Change Image Size: 1200 x 800 px / Image formats: jpg, png / 5MB Max. Item name…" at bounding box center [301, 223] width 407 height 304
type input "جيتوس بطاطس سلاطة"
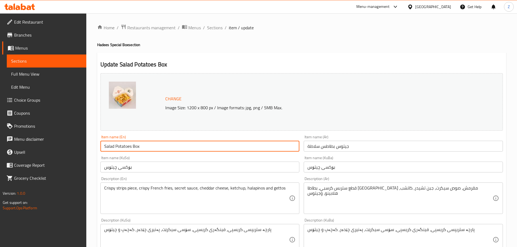
drag, startPoint x: 131, startPoint y: 148, endPoint x: 80, endPoint y: 151, distance: 51.2
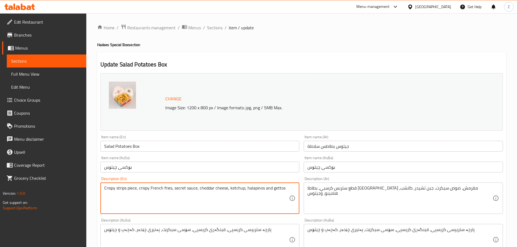
drag, startPoint x: 287, startPoint y: 190, endPoint x: 277, endPoint y: 198, distance: 12.8
paste textarea "Salad Potatoe"
type textarea "Crispy strips piece, crispy French fries, secret sauce, cheddar cheese, ketchup…"
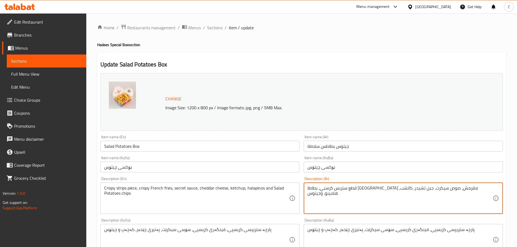
drag, startPoint x: 321, startPoint y: 191, endPoint x: 305, endPoint y: 193, distance: 16.6
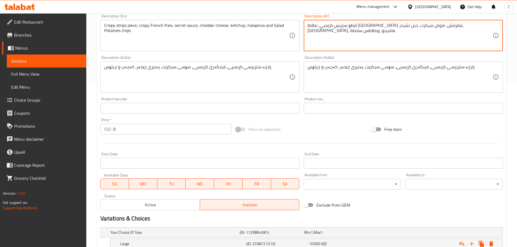
scroll to position [290, 0]
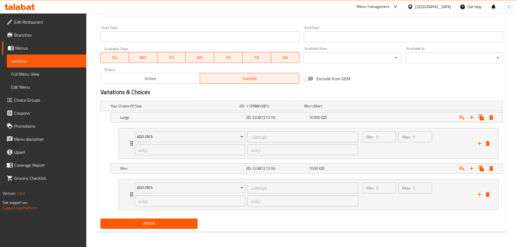
type textarea "قطع ستربس كرسبي، بطاطا مقلية مقرمش، صوص سيكرت، جبن تشيدر، كاتشب، هلابينو، وبطاط…"
click at [139, 75] on span "Active" at bounding box center [150, 79] width 95 height 8
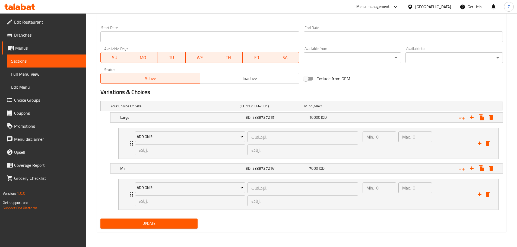
click at [175, 225] on span "Update" at bounding box center [149, 224] width 89 height 7
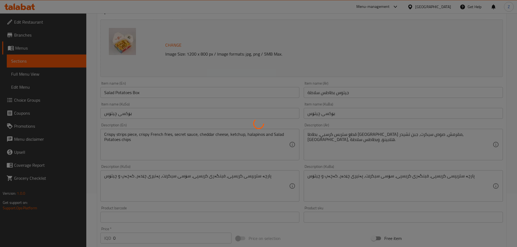
scroll to position [0, 0]
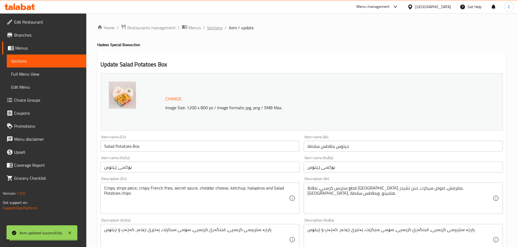
click at [219, 29] on span "Sections" at bounding box center [214, 27] width 15 height 7
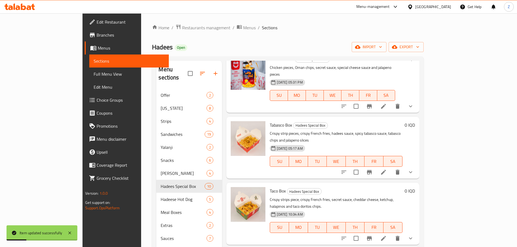
scroll to position [76, 0]
